Goal: Task Accomplishment & Management: Use online tool/utility

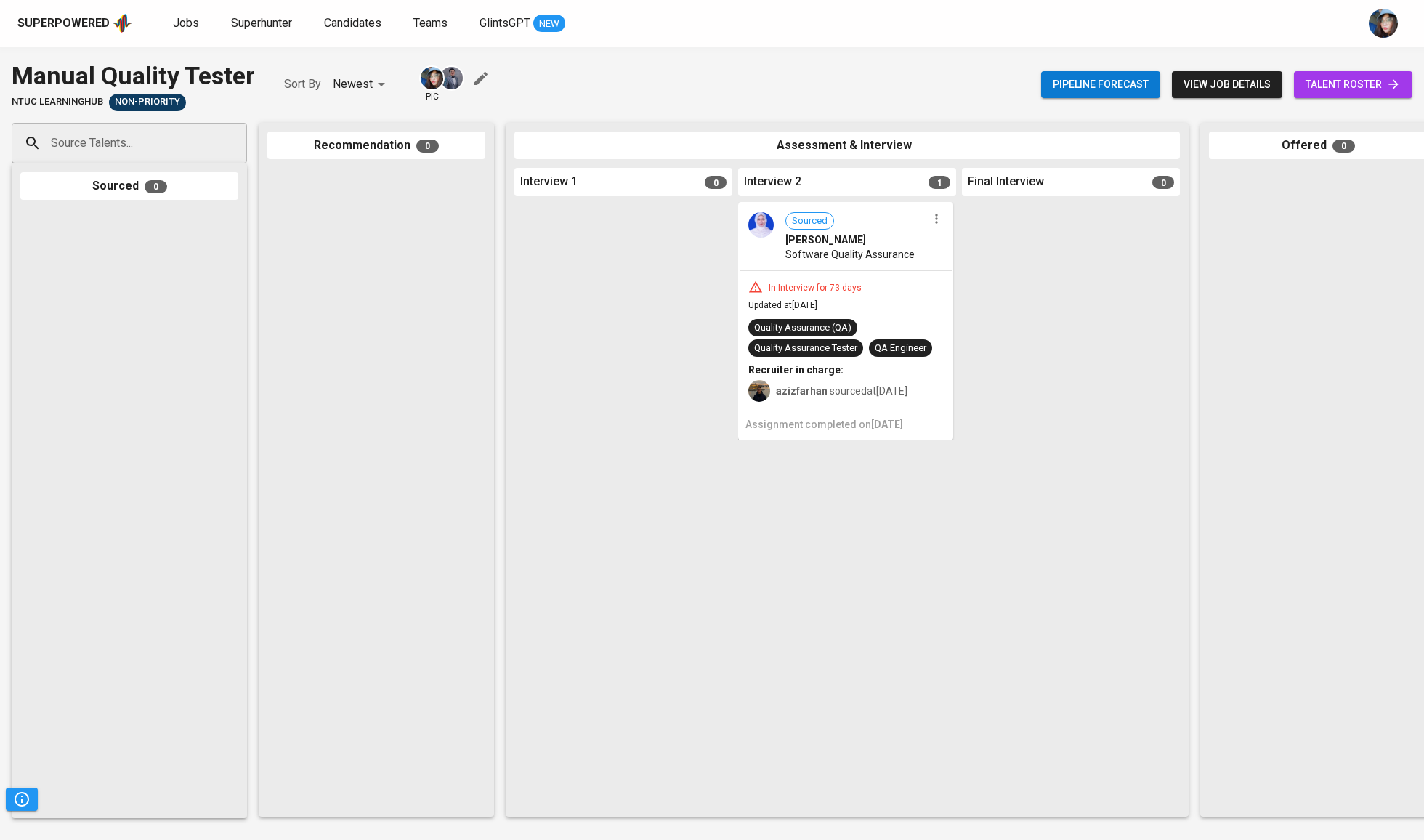
click at [192, 28] on span "Jobs" at bounding box center [186, 23] width 26 height 13
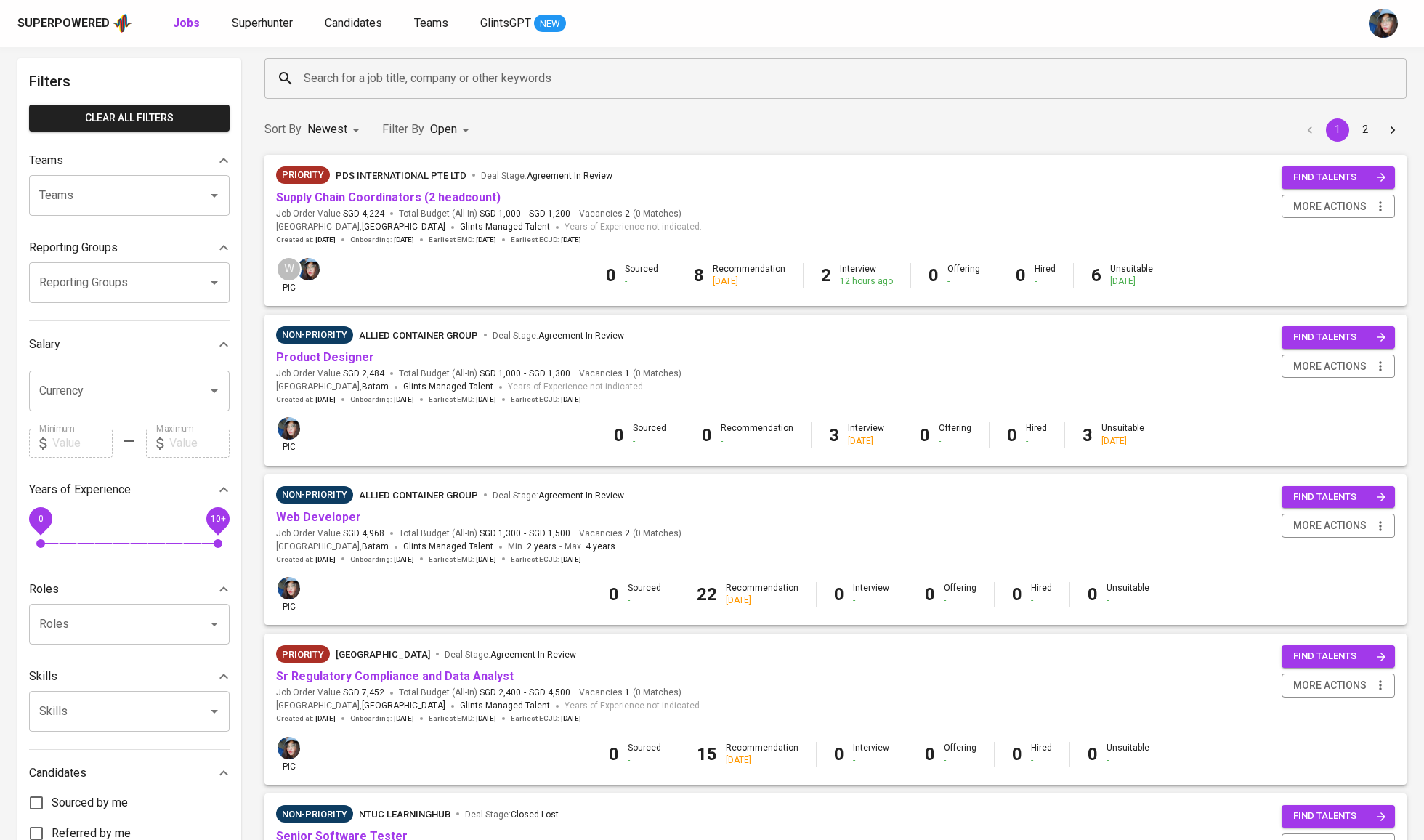
scroll to position [59, 0]
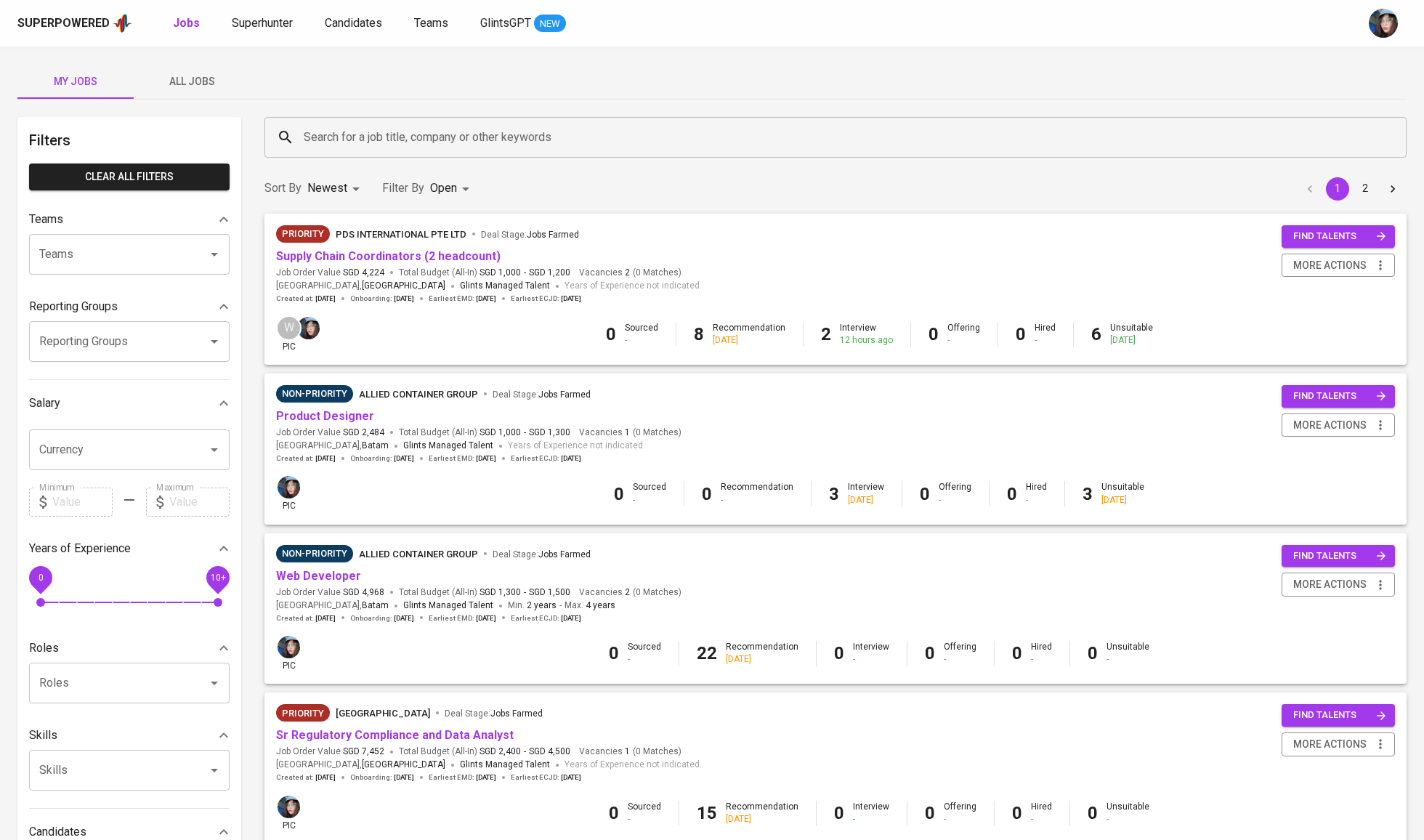
click at [362, 141] on input "Search for a job title, company or other keywords" at bounding box center [839, 137] width 1079 height 28
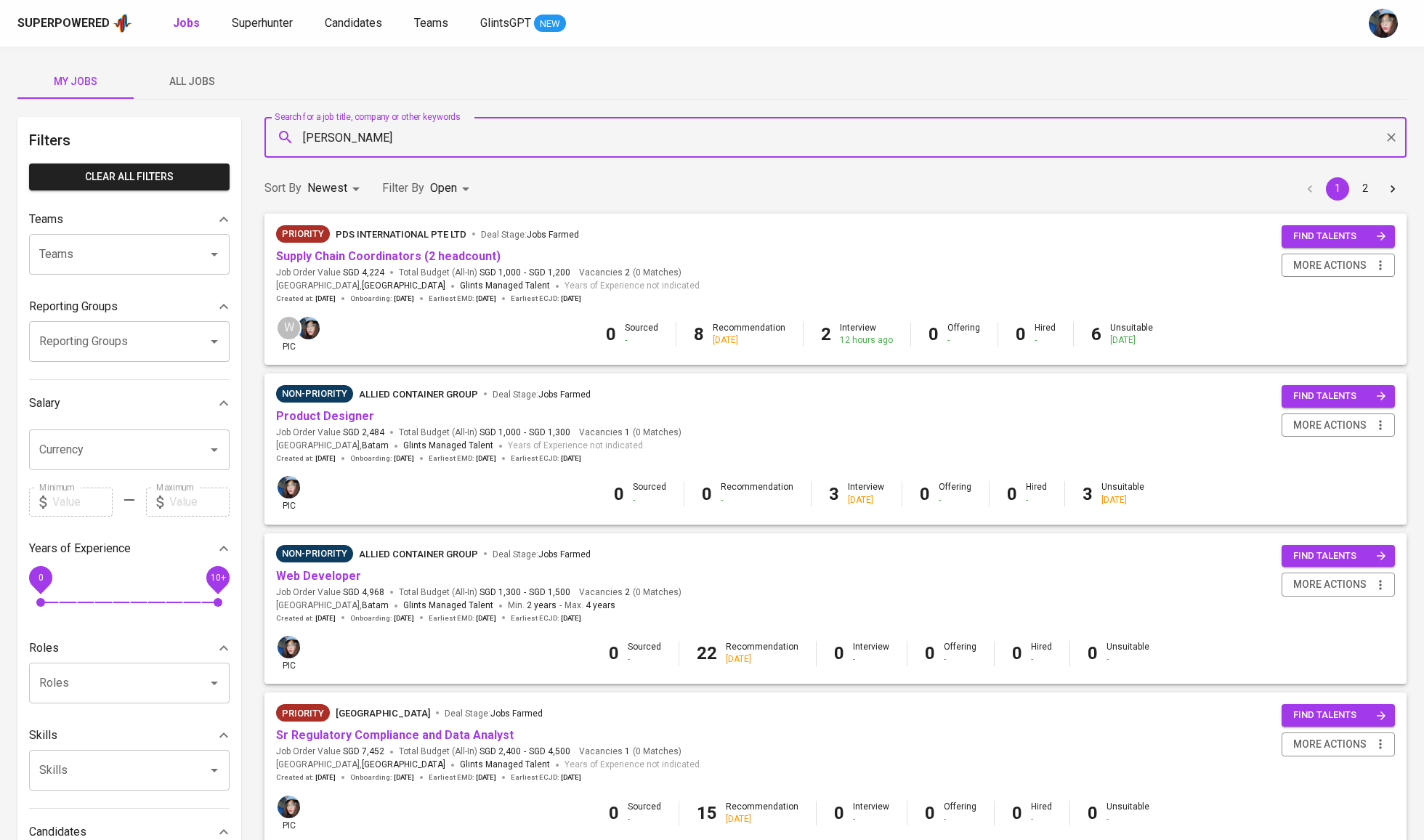
type input "[PERSON_NAME]"
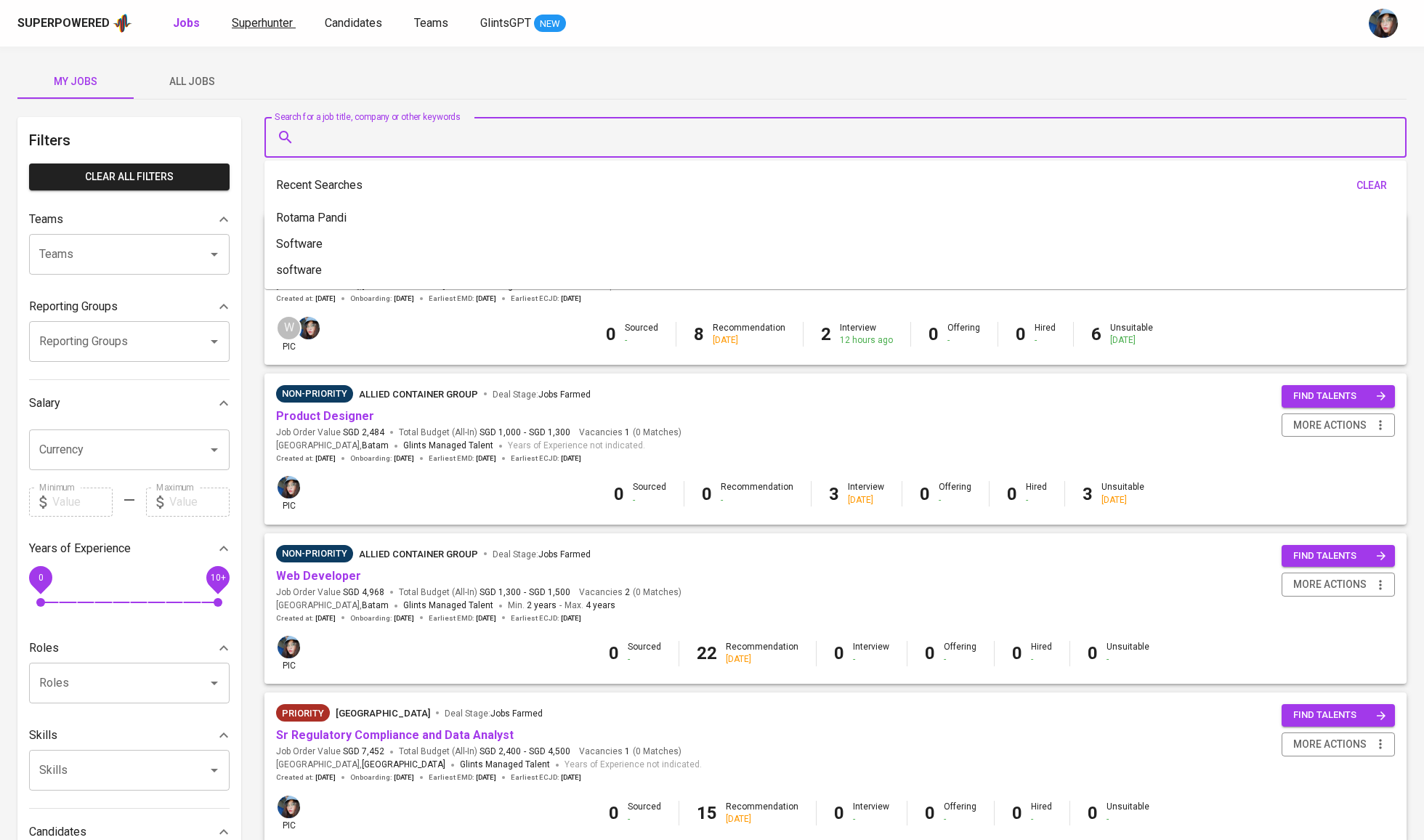
click at [265, 24] on span "Superhunter" at bounding box center [262, 23] width 61 height 13
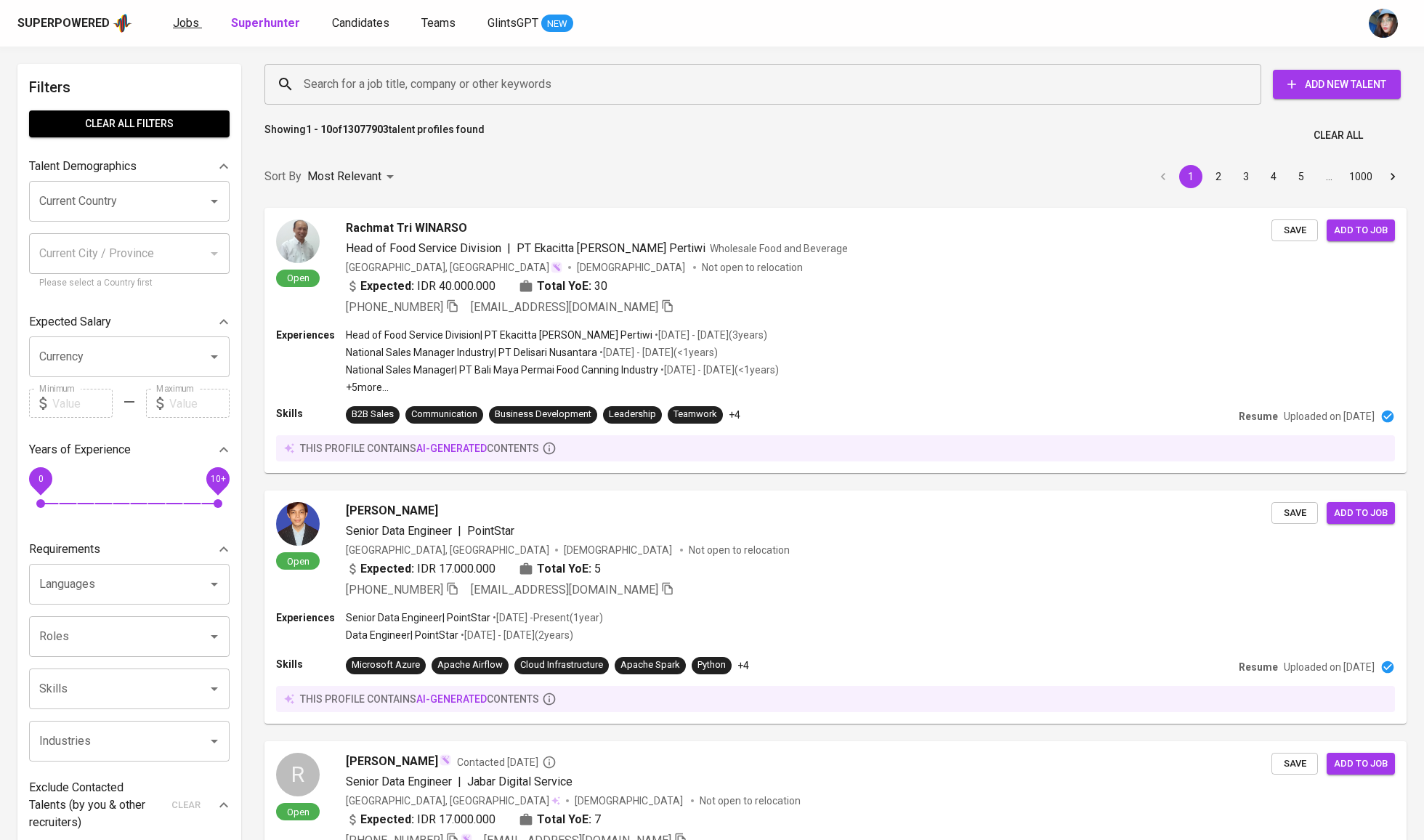
click at [185, 19] on span "Jobs" at bounding box center [186, 23] width 26 height 13
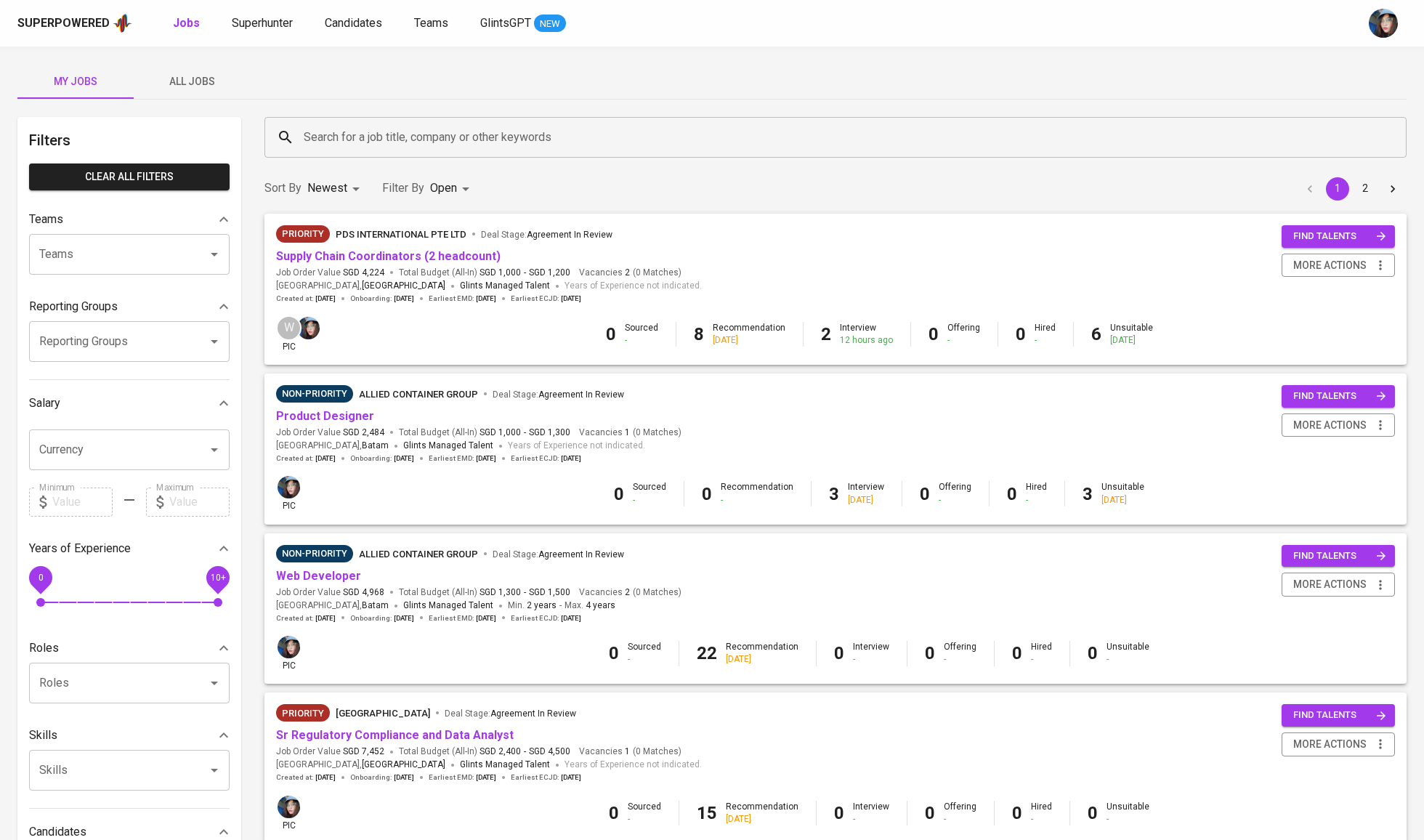
click at [351, 125] on input "Search for a job title, company or other keywords" at bounding box center [839, 137] width 1079 height 28
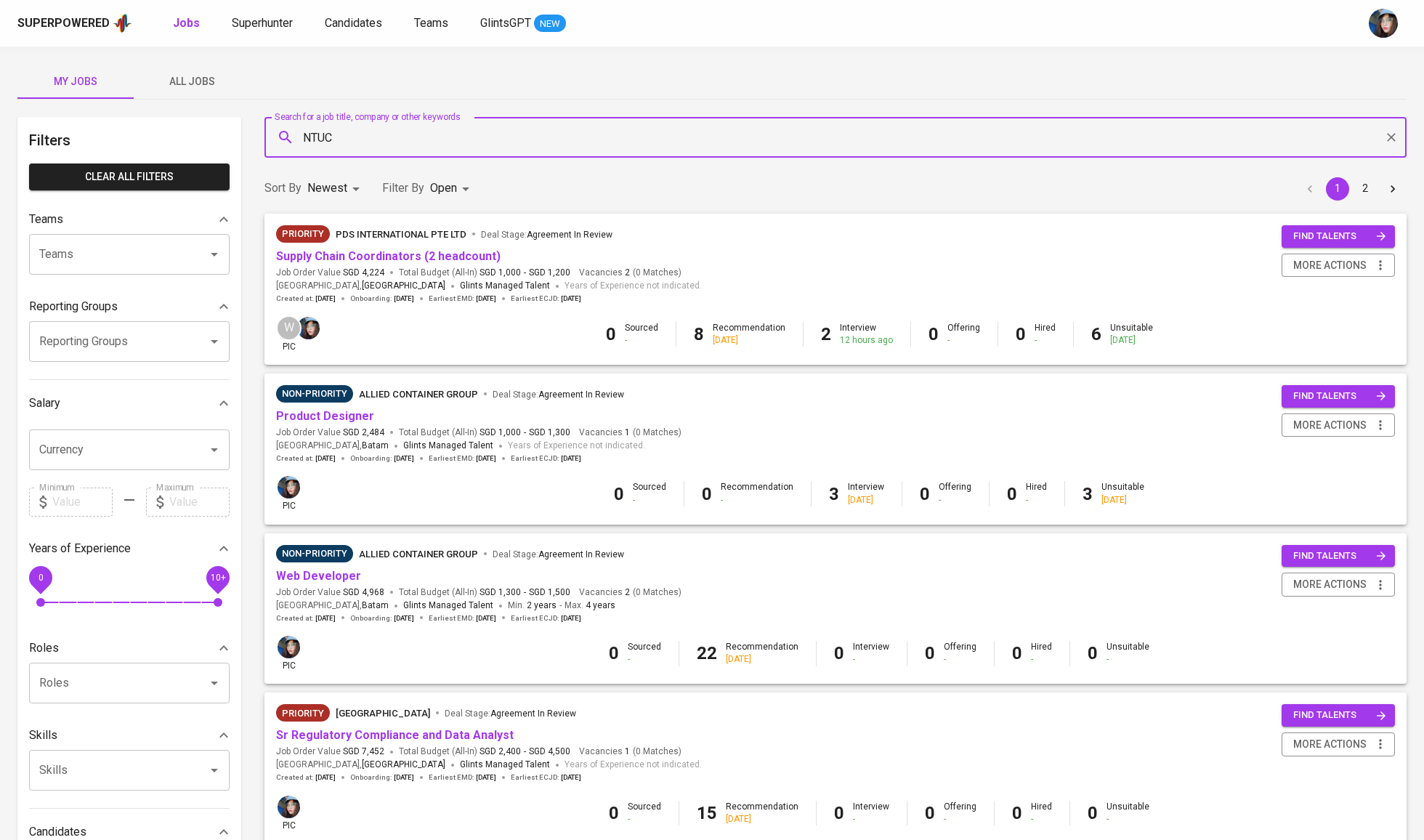
type input "NTUC"
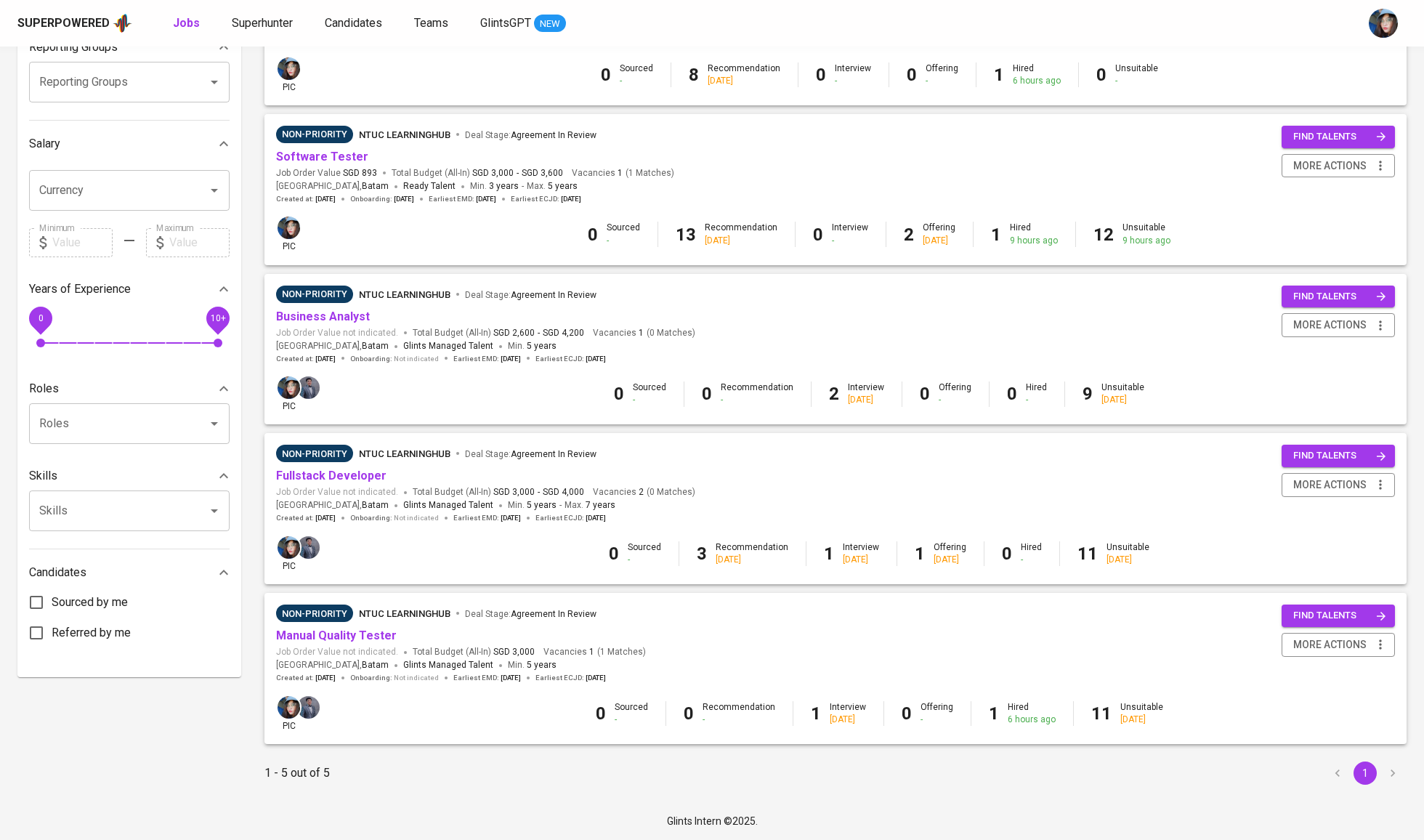
scroll to position [257, 0]
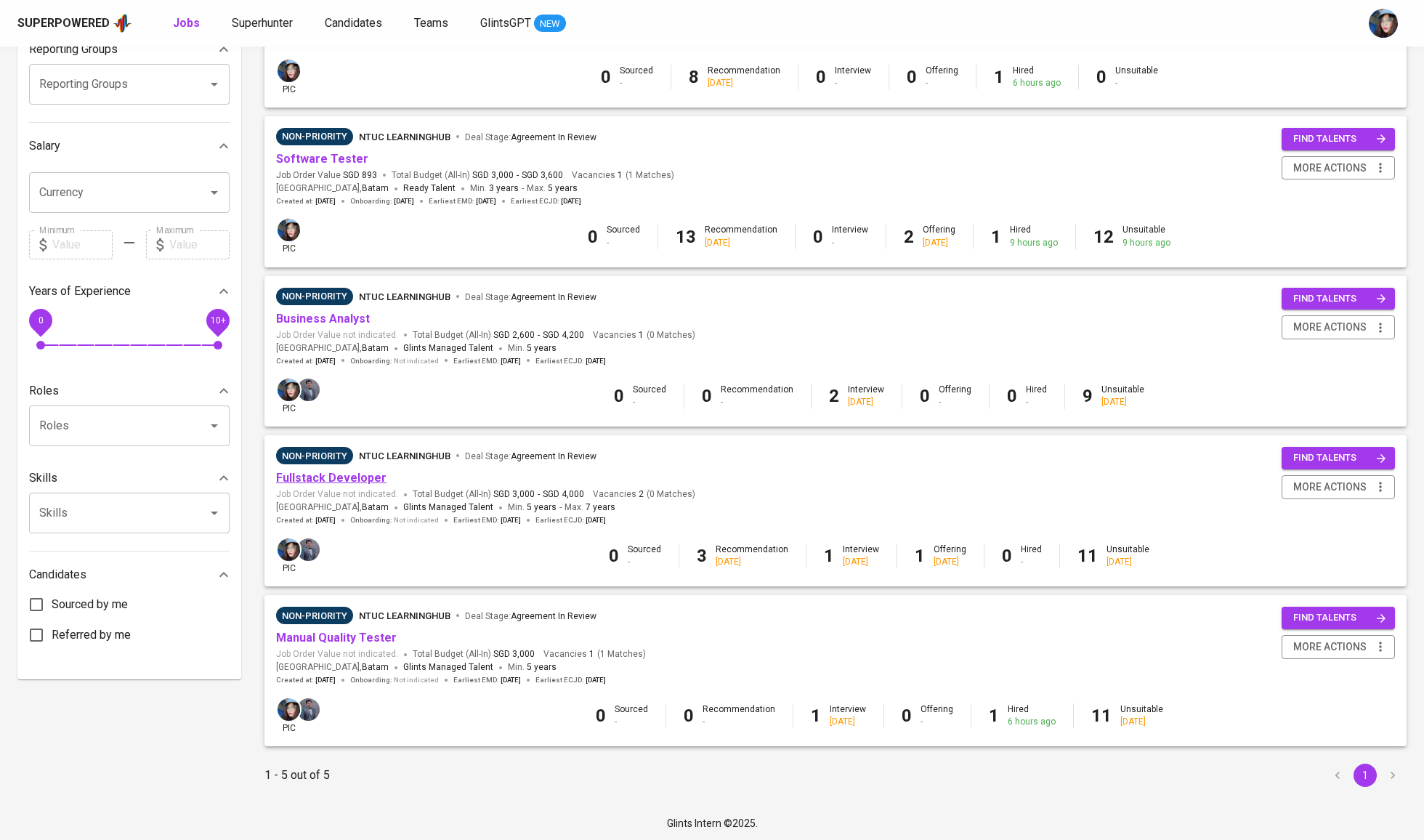
click at [341, 475] on link "Fullstack Developer" at bounding box center [331, 477] width 110 height 13
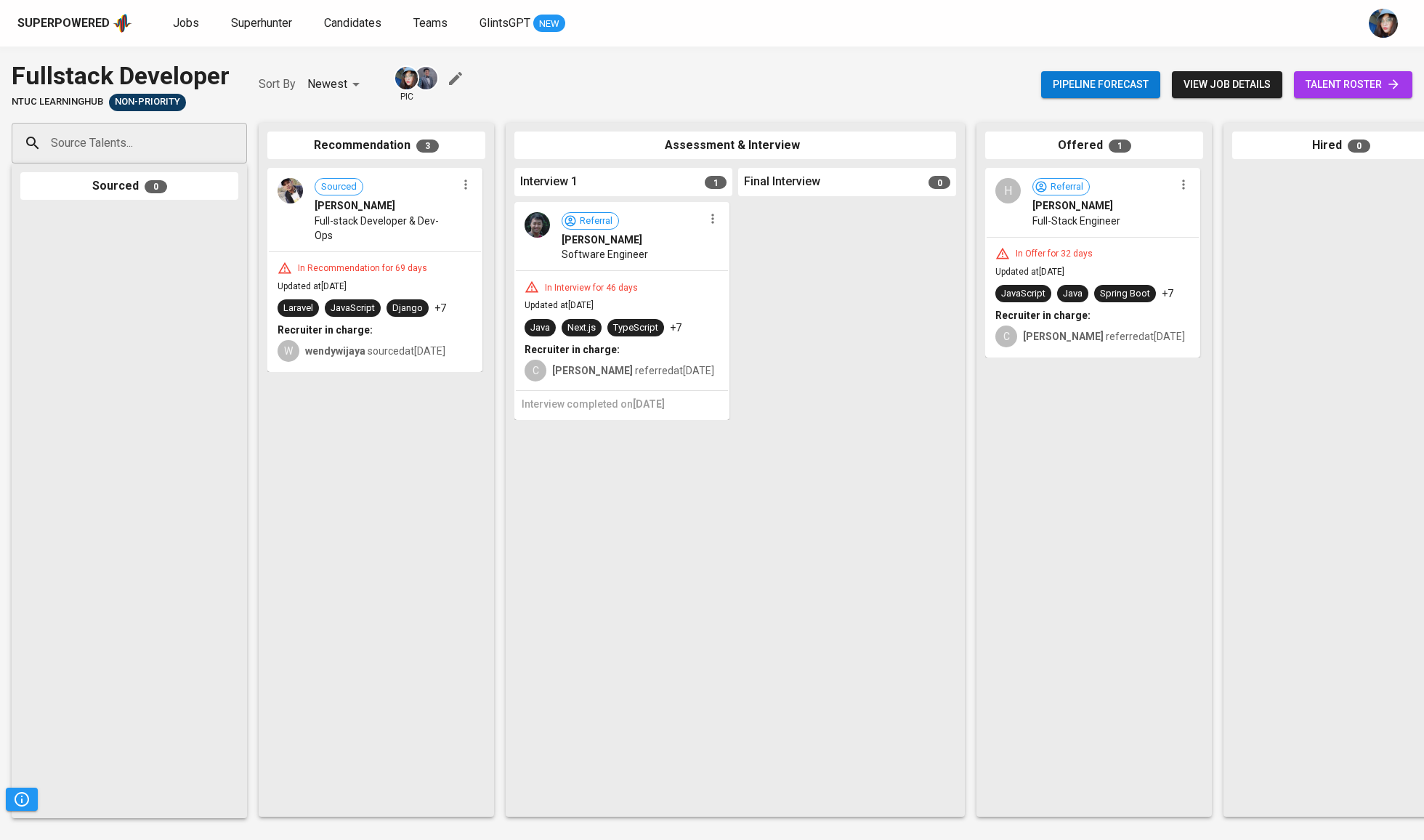
click at [1351, 77] on span "talent roster" at bounding box center [1352, 84] width 95 height 18
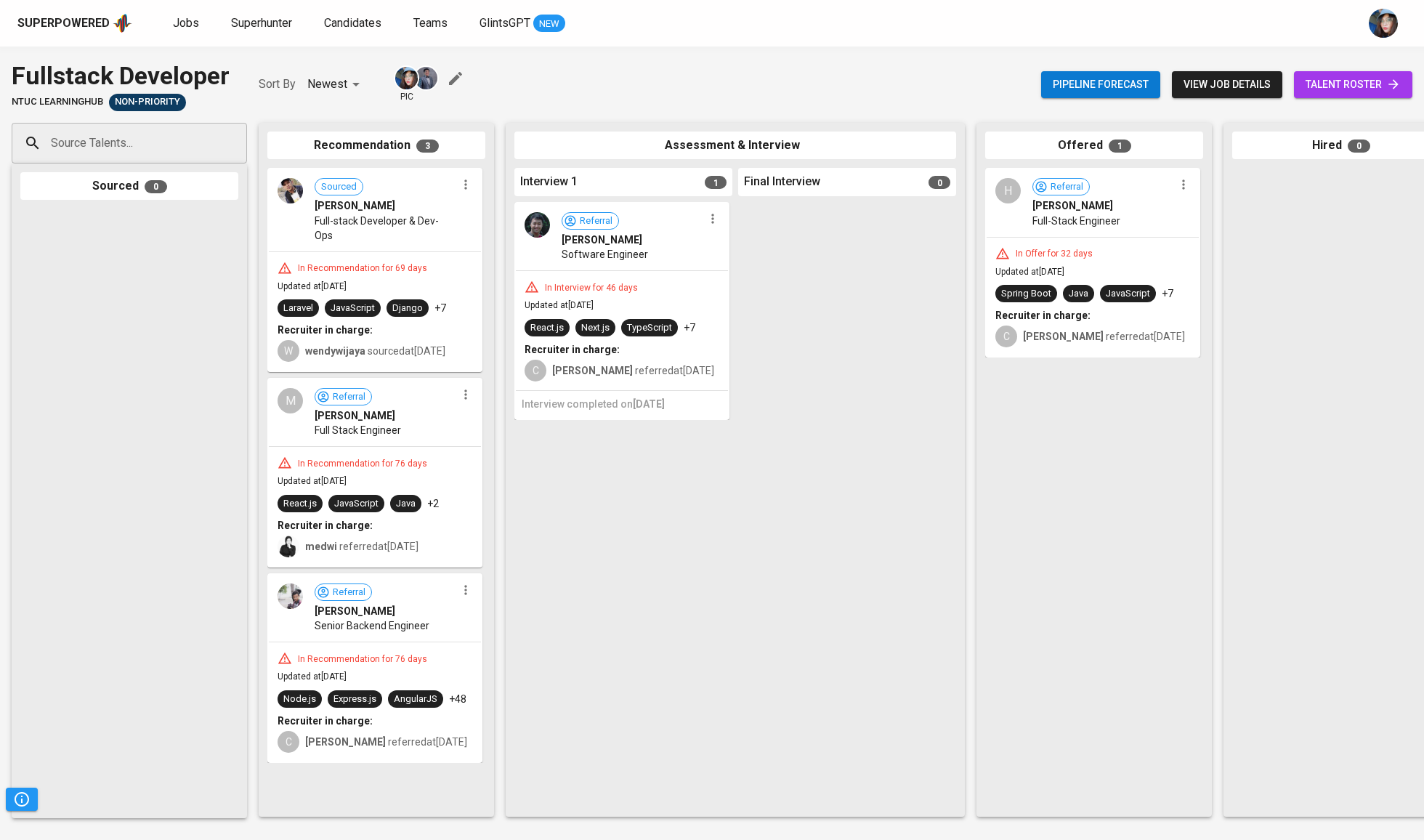
click at [1370, 78] on span "talent roster" at bounding box center [1352, 84] width 95 height 18
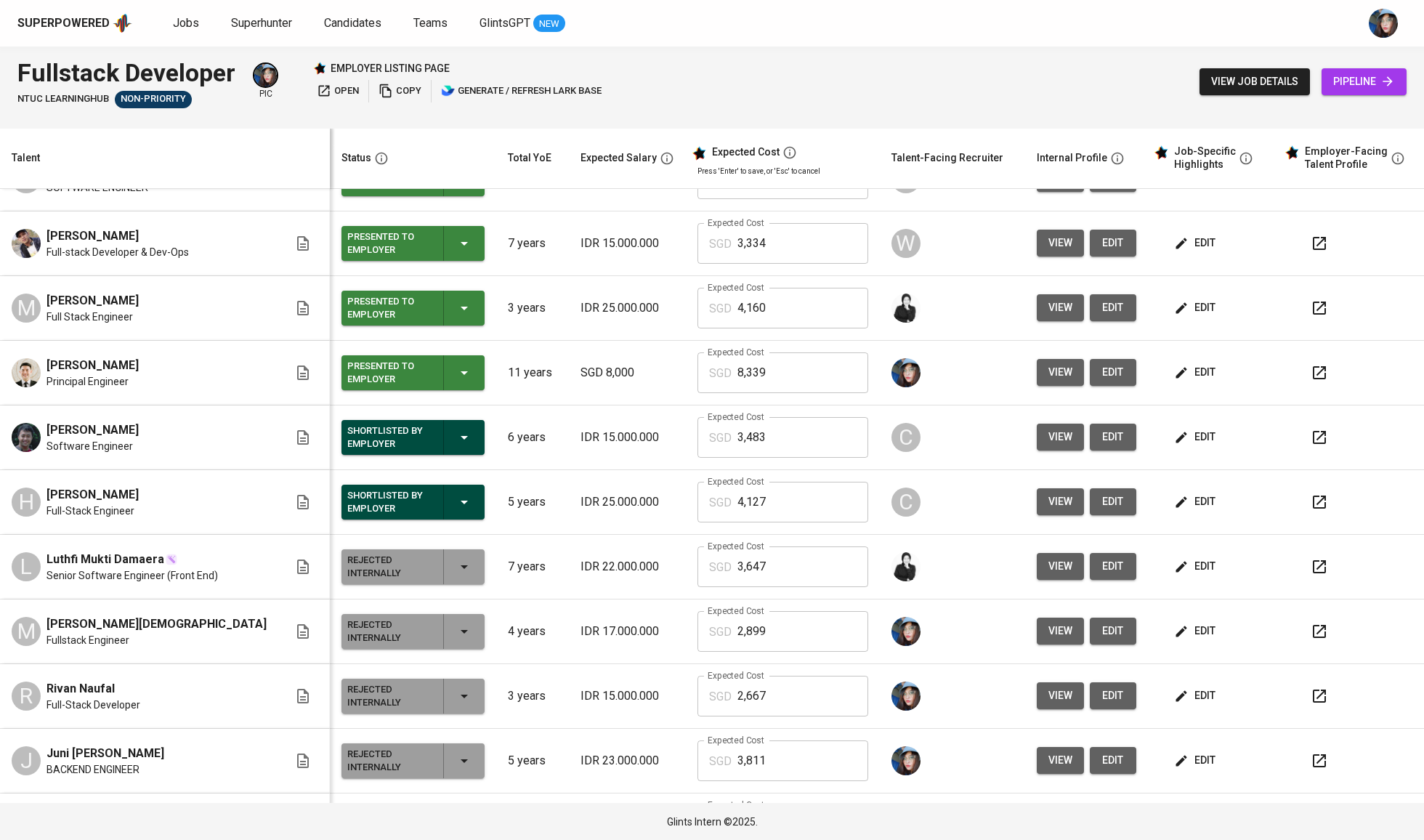
scroll to position [259, 0]
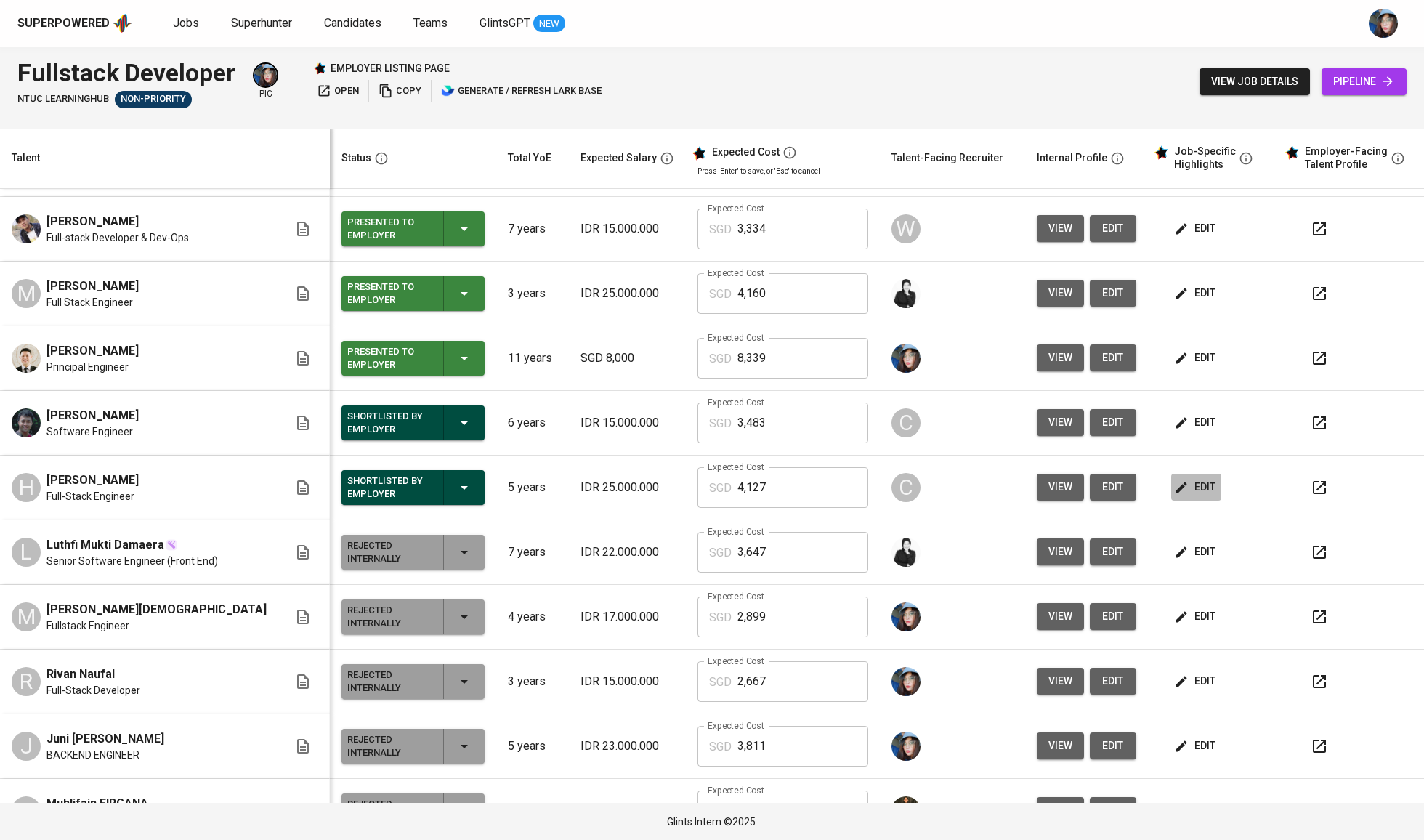
click at [1177, 478] on span "edit" at bounding box center [1196, 487] width 38 height 18
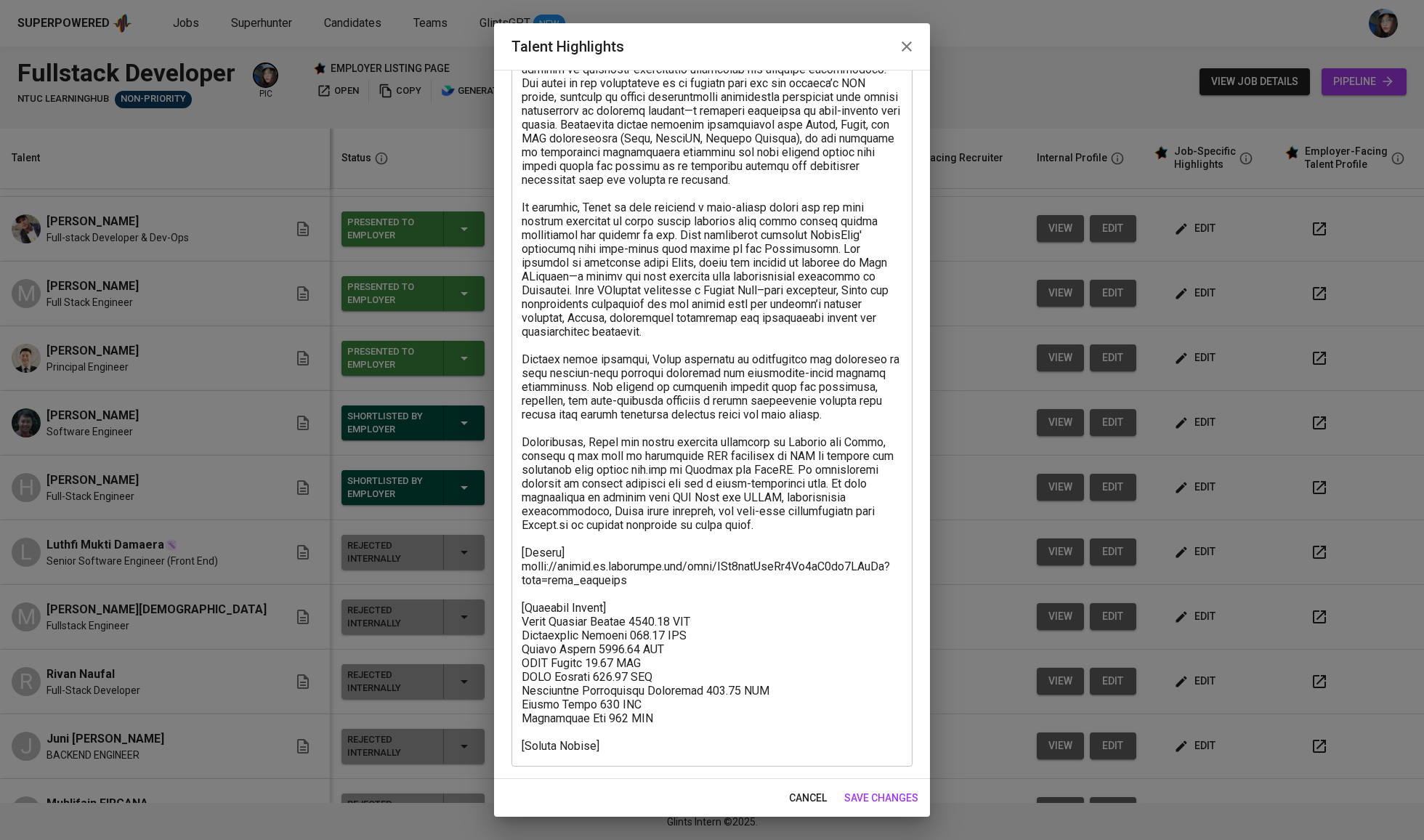
scroll to position [131, 0]
